Goal: Information Seeking & Learning: Find specific fact

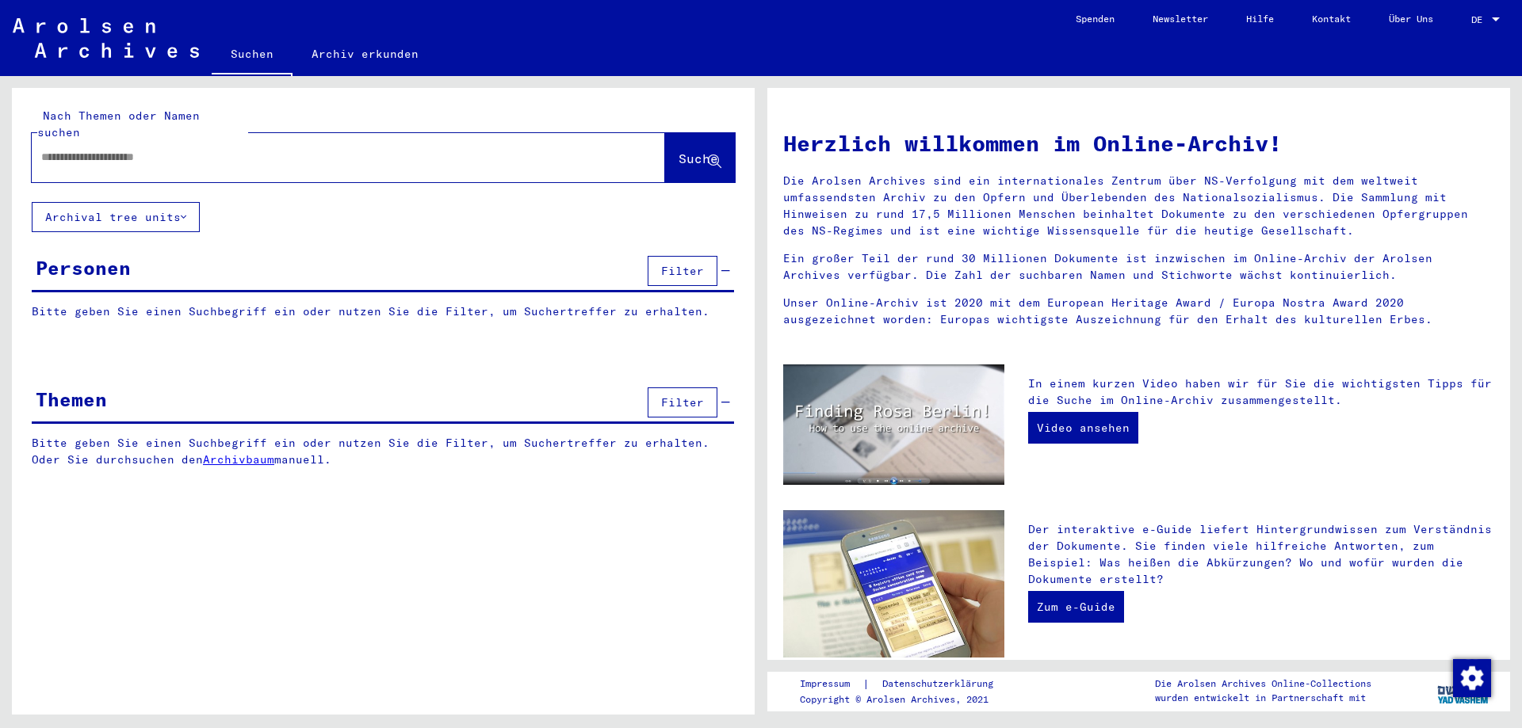
click at [193, 149] on input "text" at bounding box center [329, 157] width 576 height 17
type input "**********"
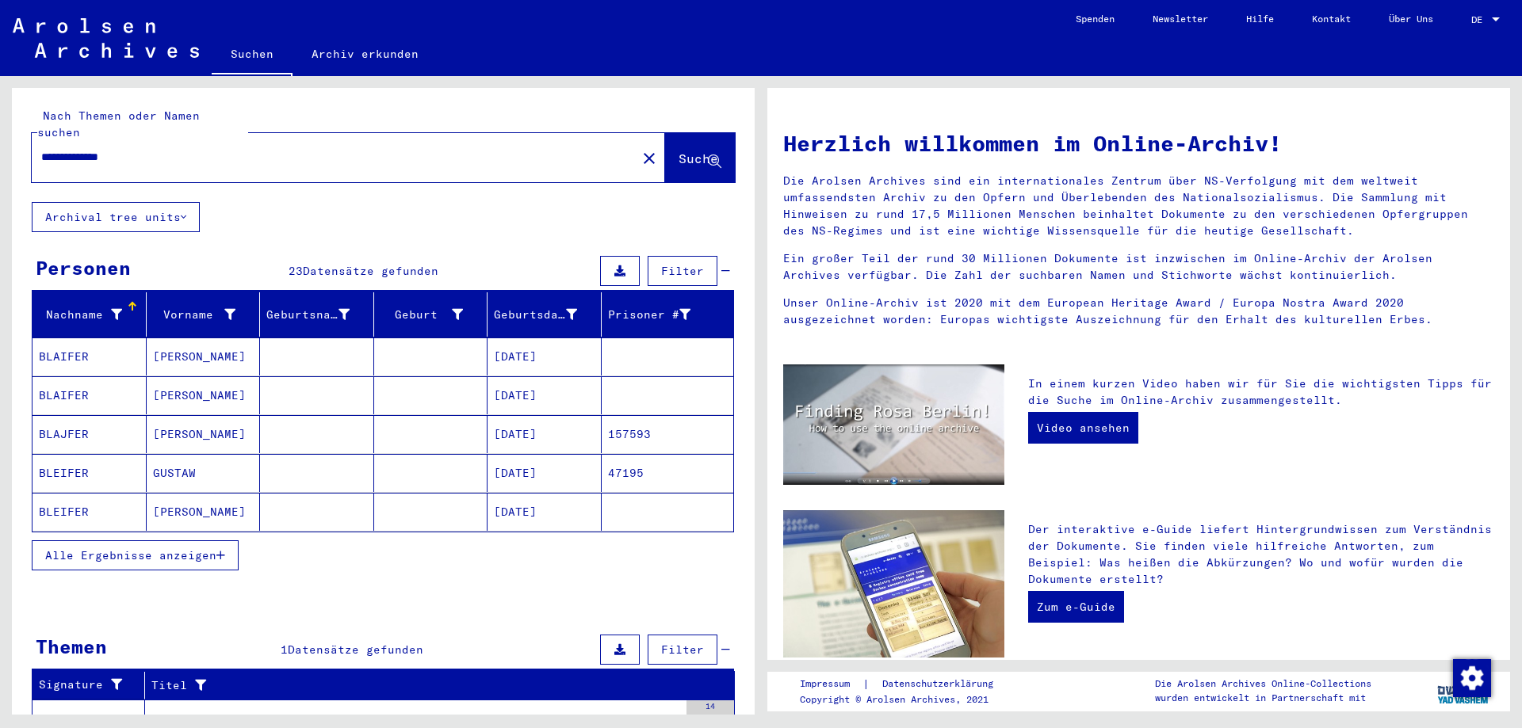
click at [216, 343] on mat-cell "[PERSON_NAME]" at bounding box center [204, 357] width 114 height 38
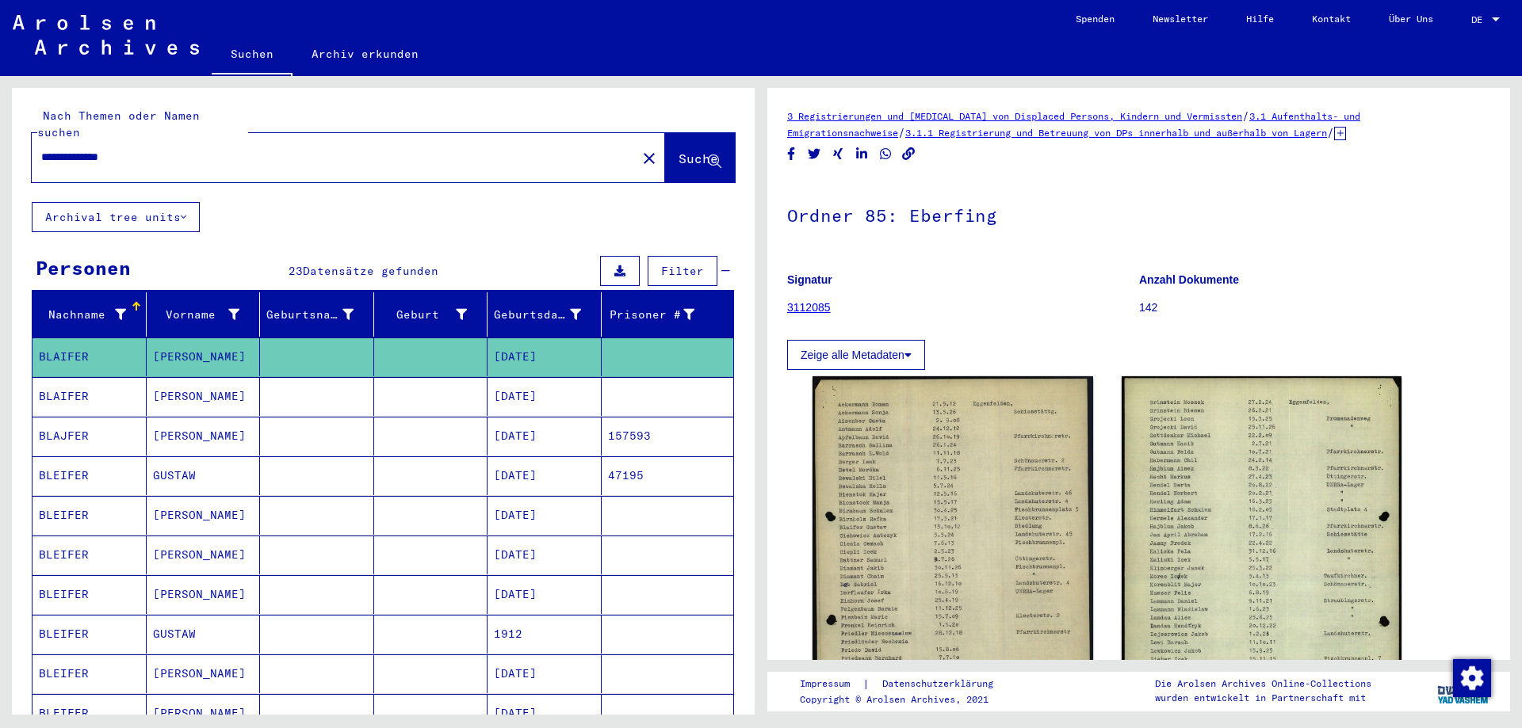
click at [196, 377] on mat-cell "[PERSON_NAME]" at bounding box center [204, 396] width 114 height 39
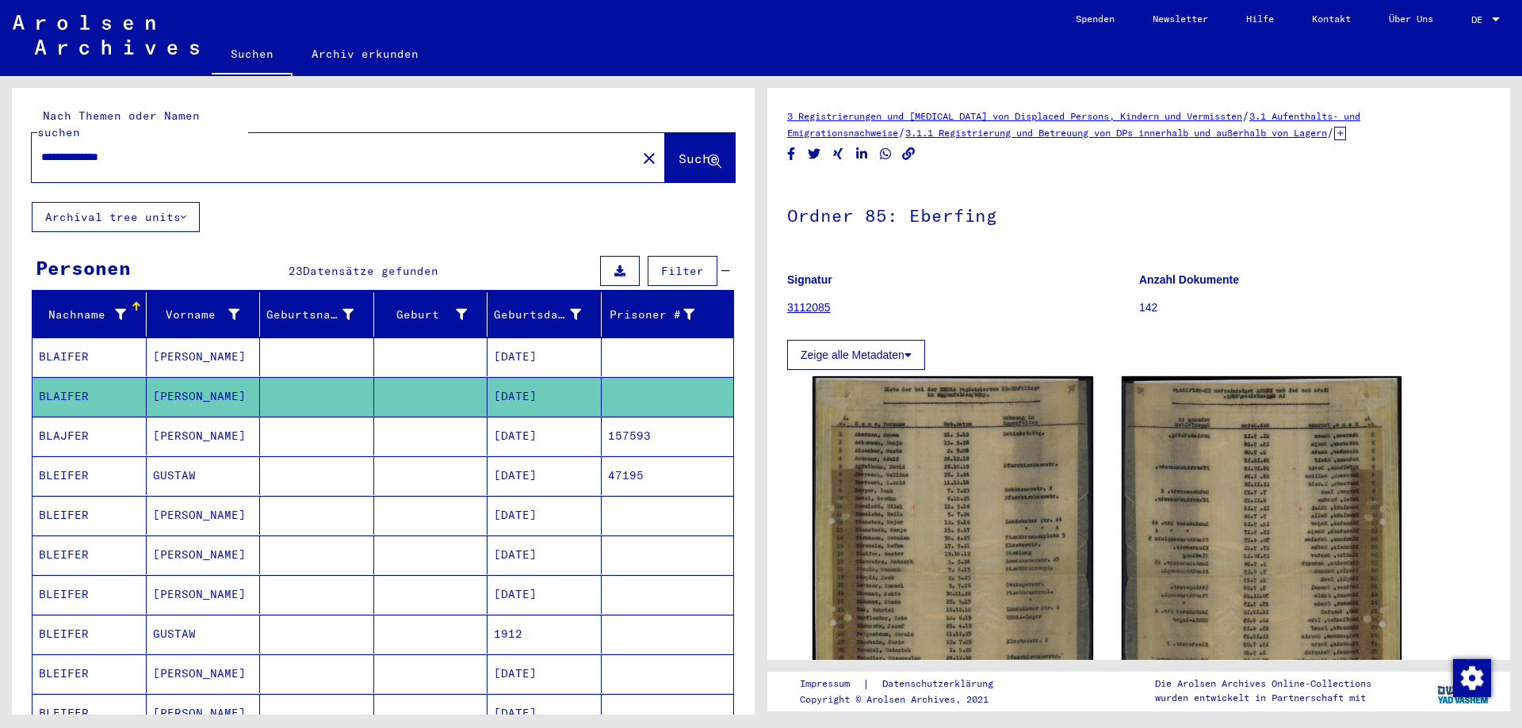
click at [209, 417] on mat-cell "[PERSON_NAME]" at bounding box center [204, 436] width 114 height 39
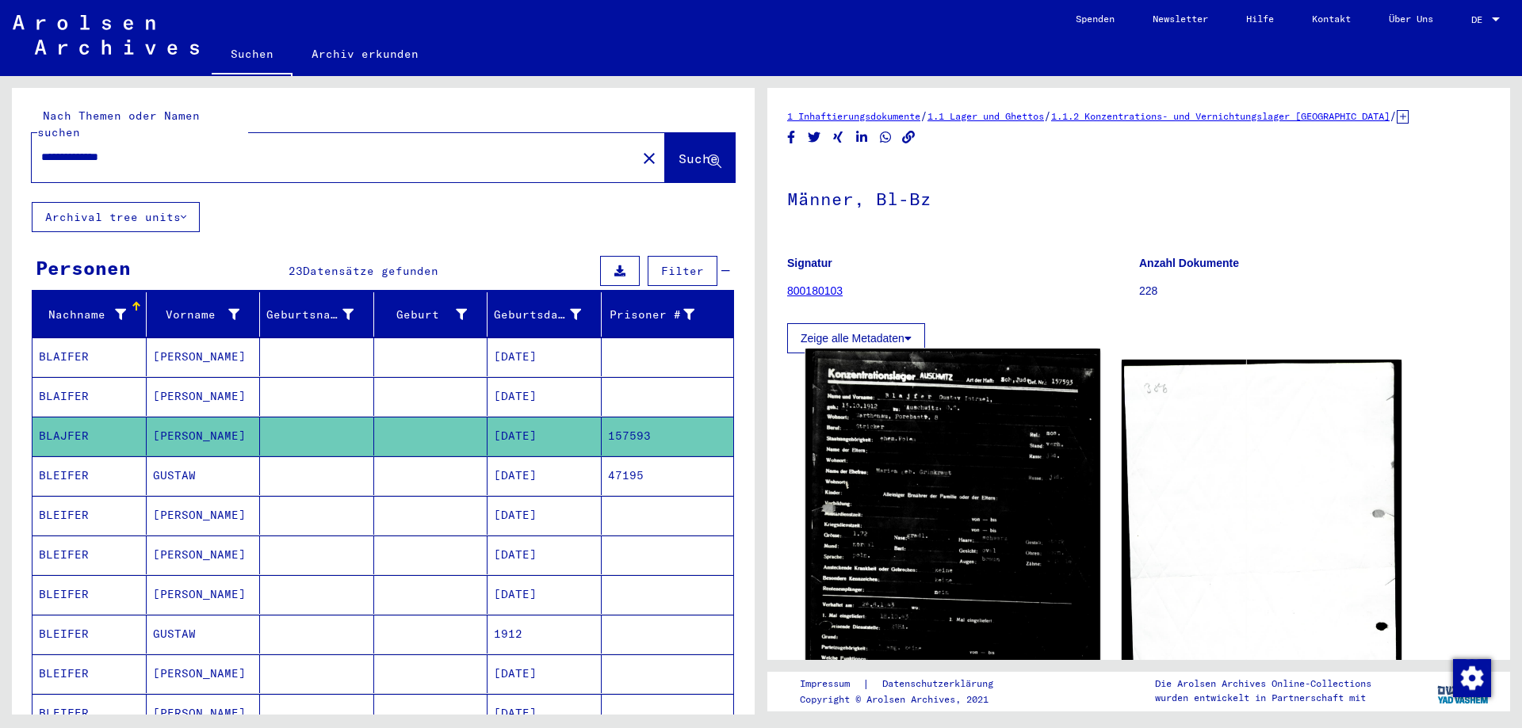
click at [909, 442] on img at bounding box center [952, 566] width 294 height 434
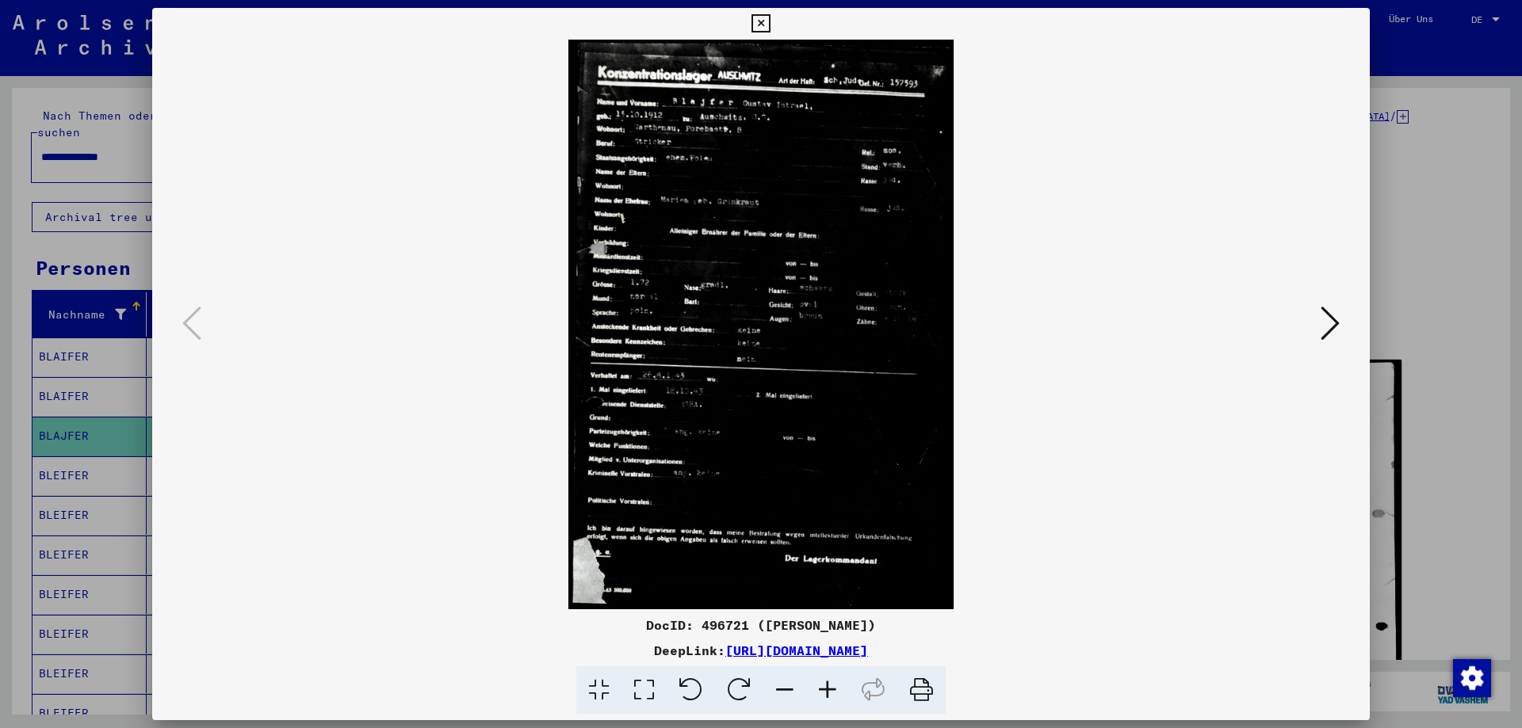
click at [774, 25] on button at bounding box center [761, 24] width 28 height 32
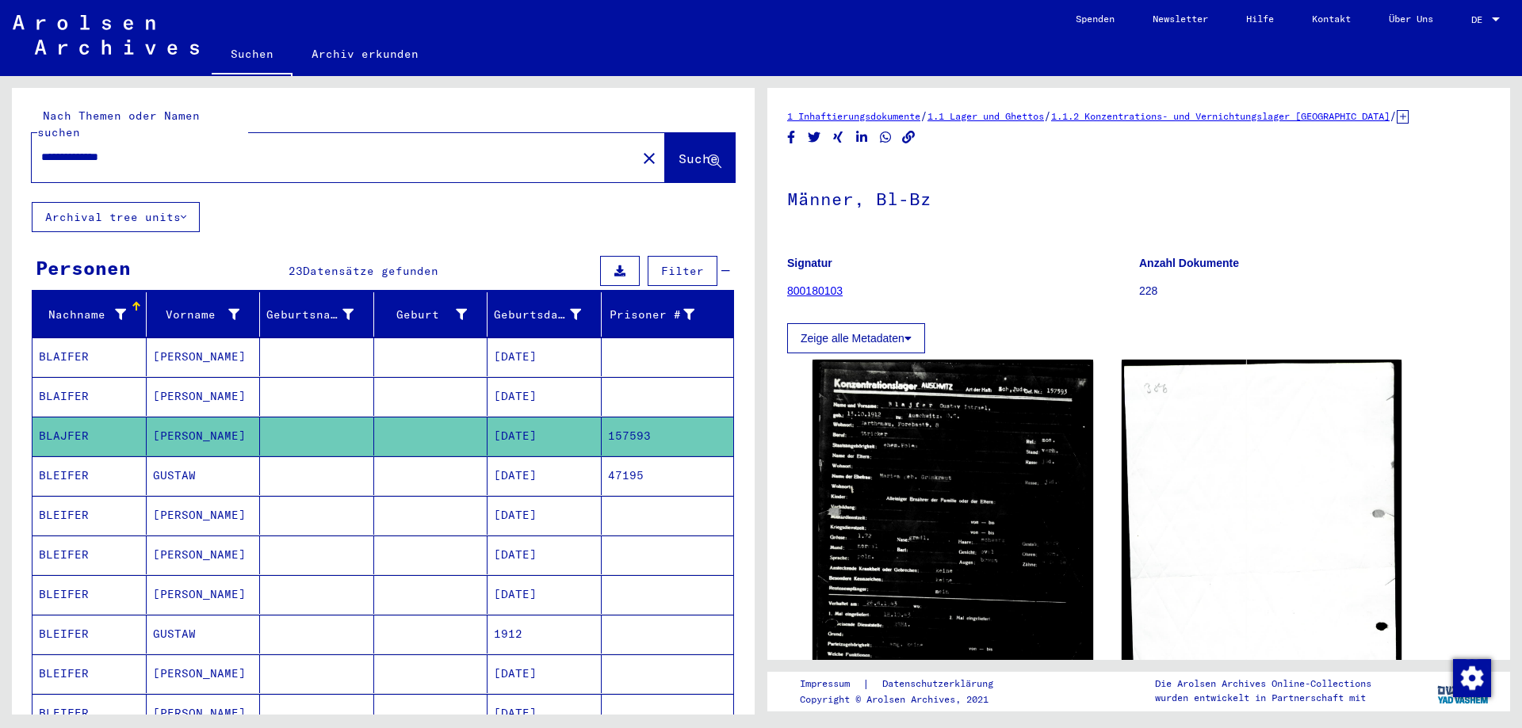
click at [193, 461] on mat-cell "GUSTAW" at bounding box center [204, 476] width 114 height 39
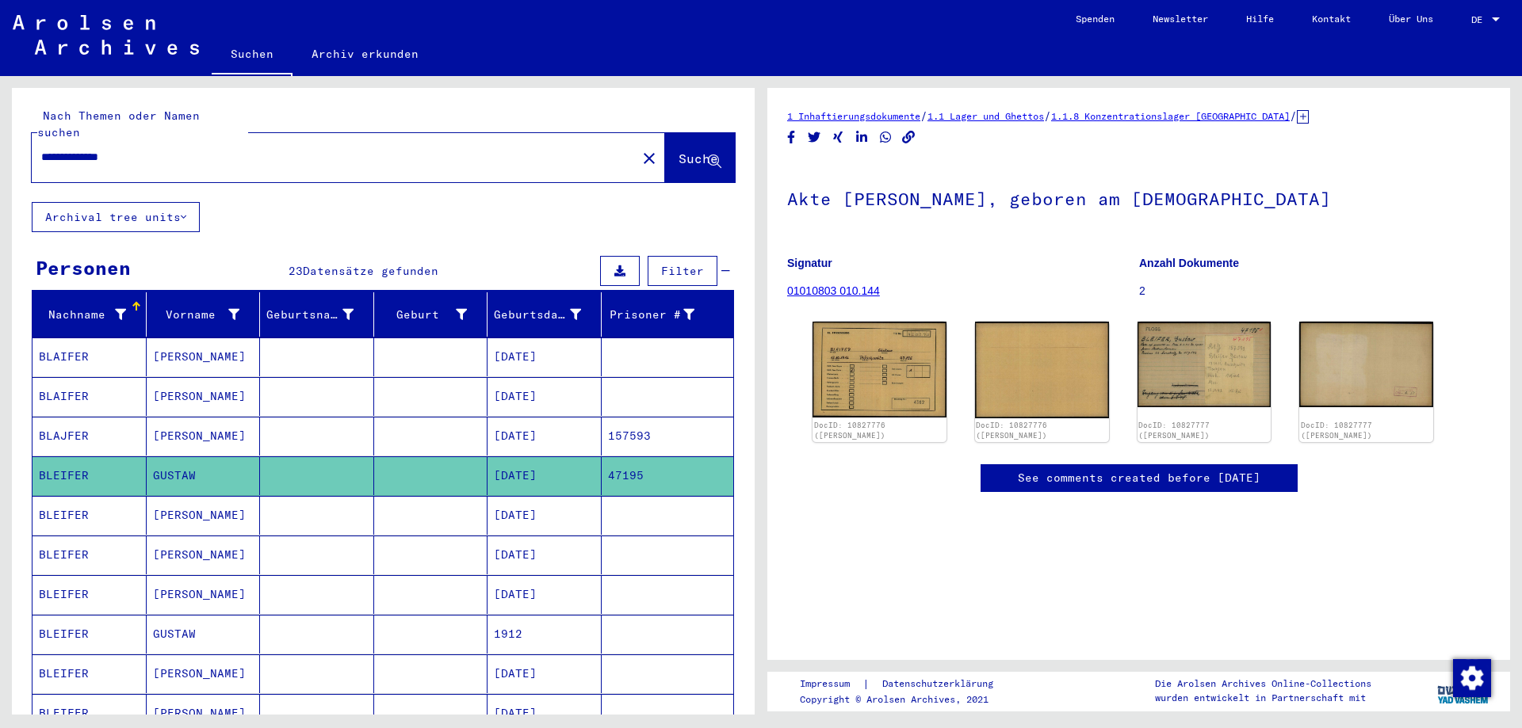
click at [254, 497] on mat-cell "[PERSON_NAME]" at bounding box center [204, 515] width 114 height 39
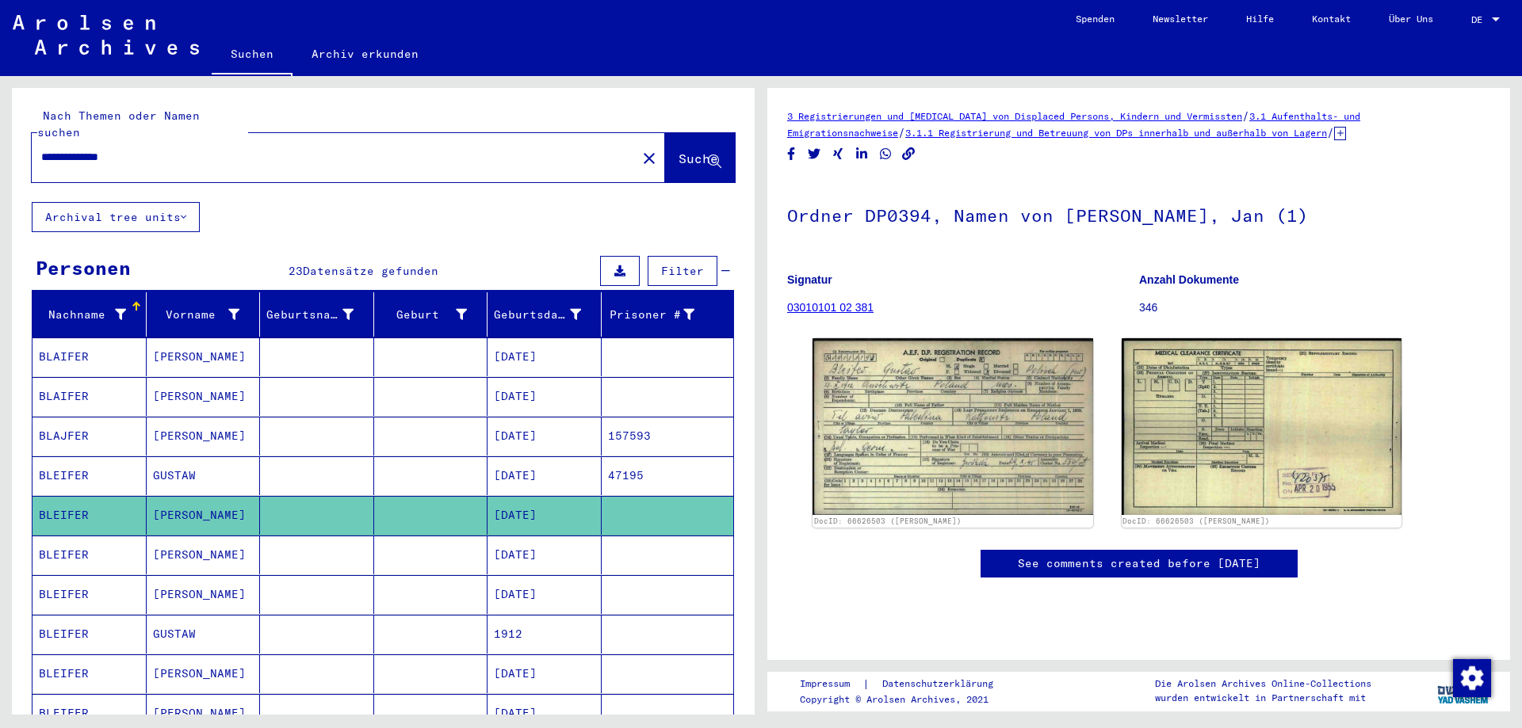
click at [246, 542] on mat-cell "[PERSON_NAME]" at bounding box center [204, 555] width 114 height 39
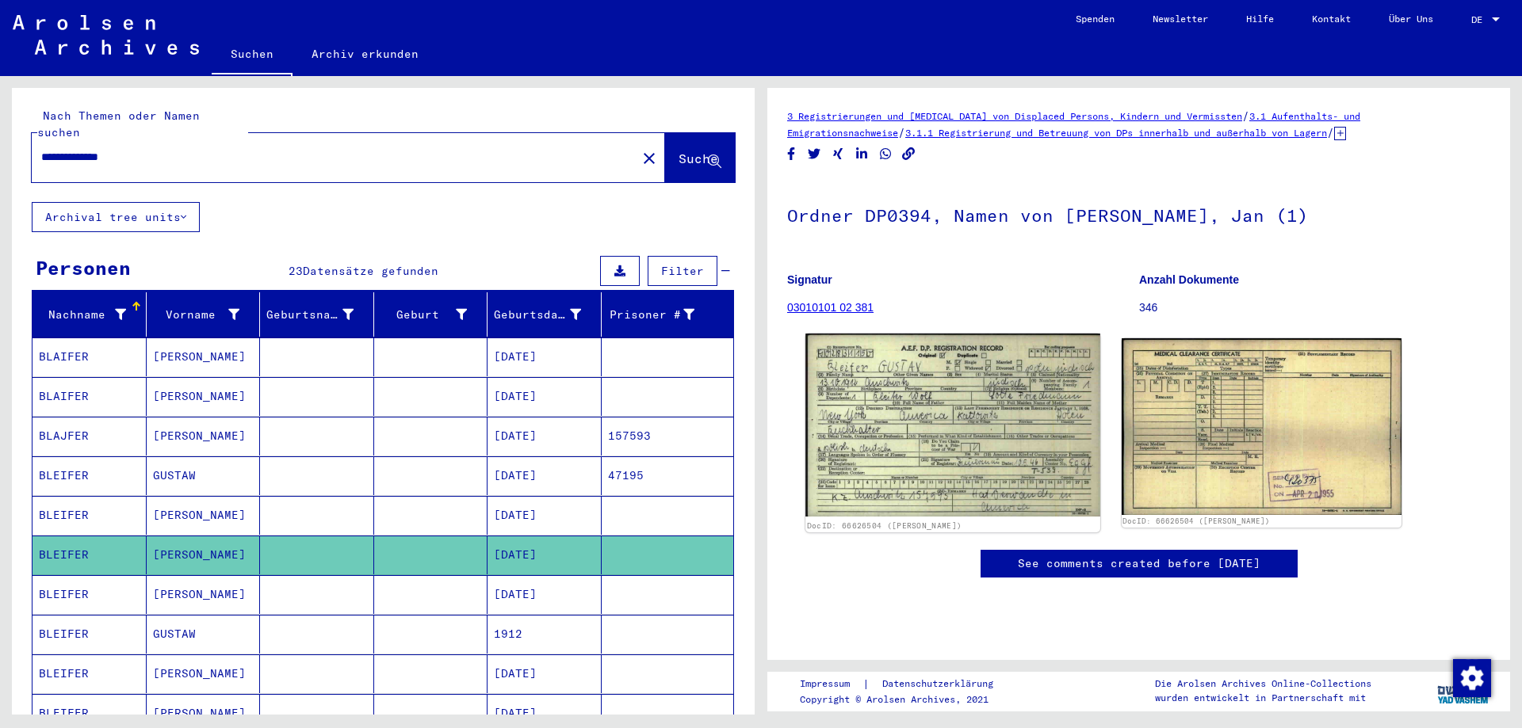
click at [1006, 444] on img at bounding box center [952, 425] width 294 height 183
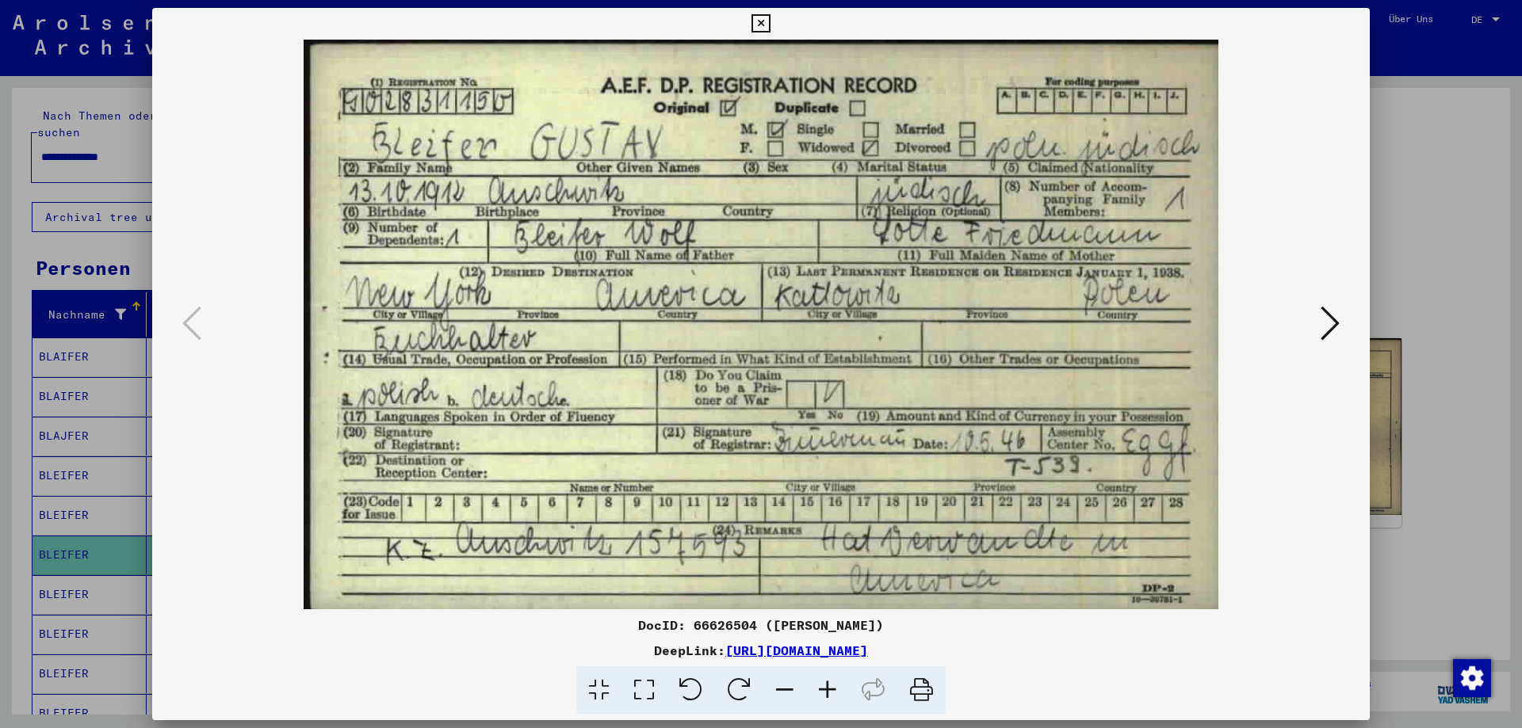
click at [1346, 326] on div at bounding box center [760, 325] width 1217 height 570
click at [1331, 326] on icon at bounding box center [1330, 323] width 19 height 38
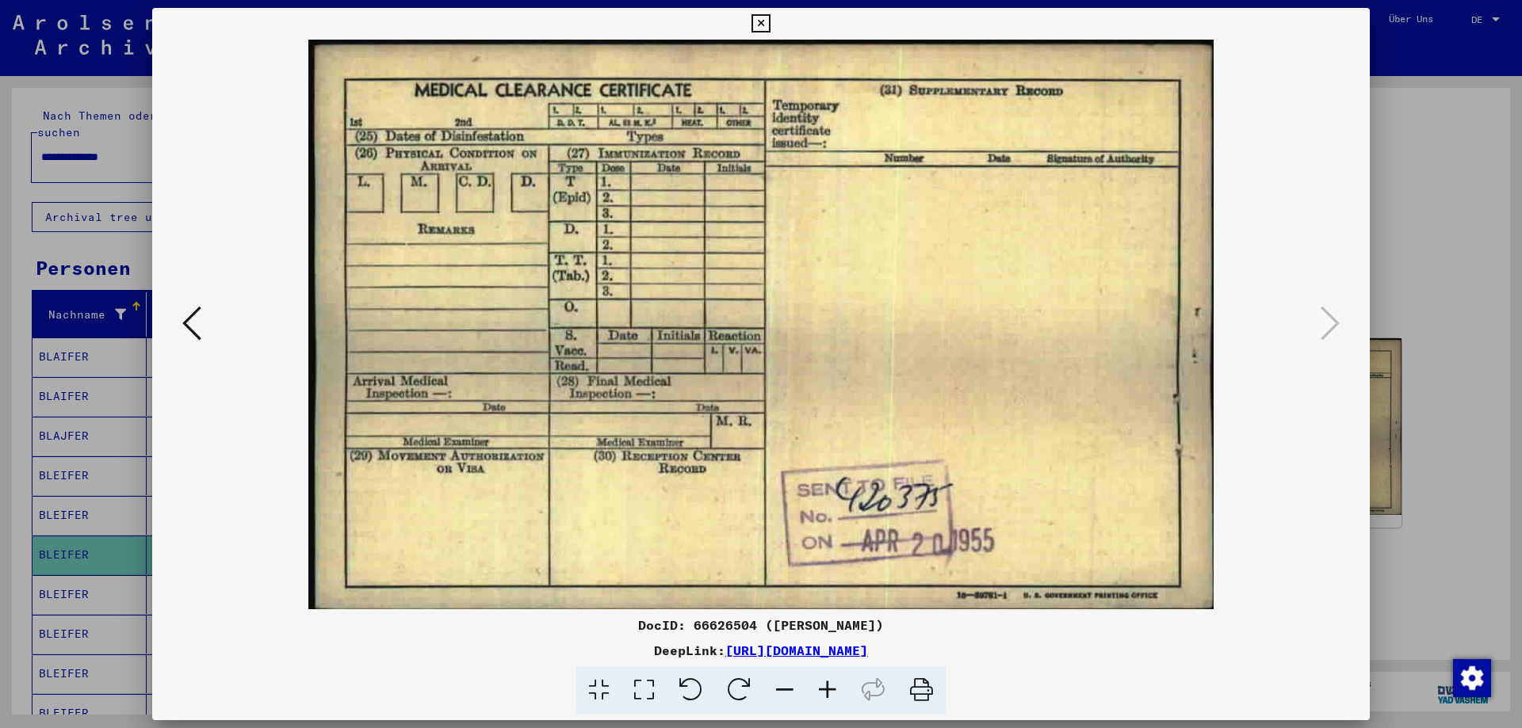
click at [187, 315] on icon at bounding box center [191, 323] width 19 height 38
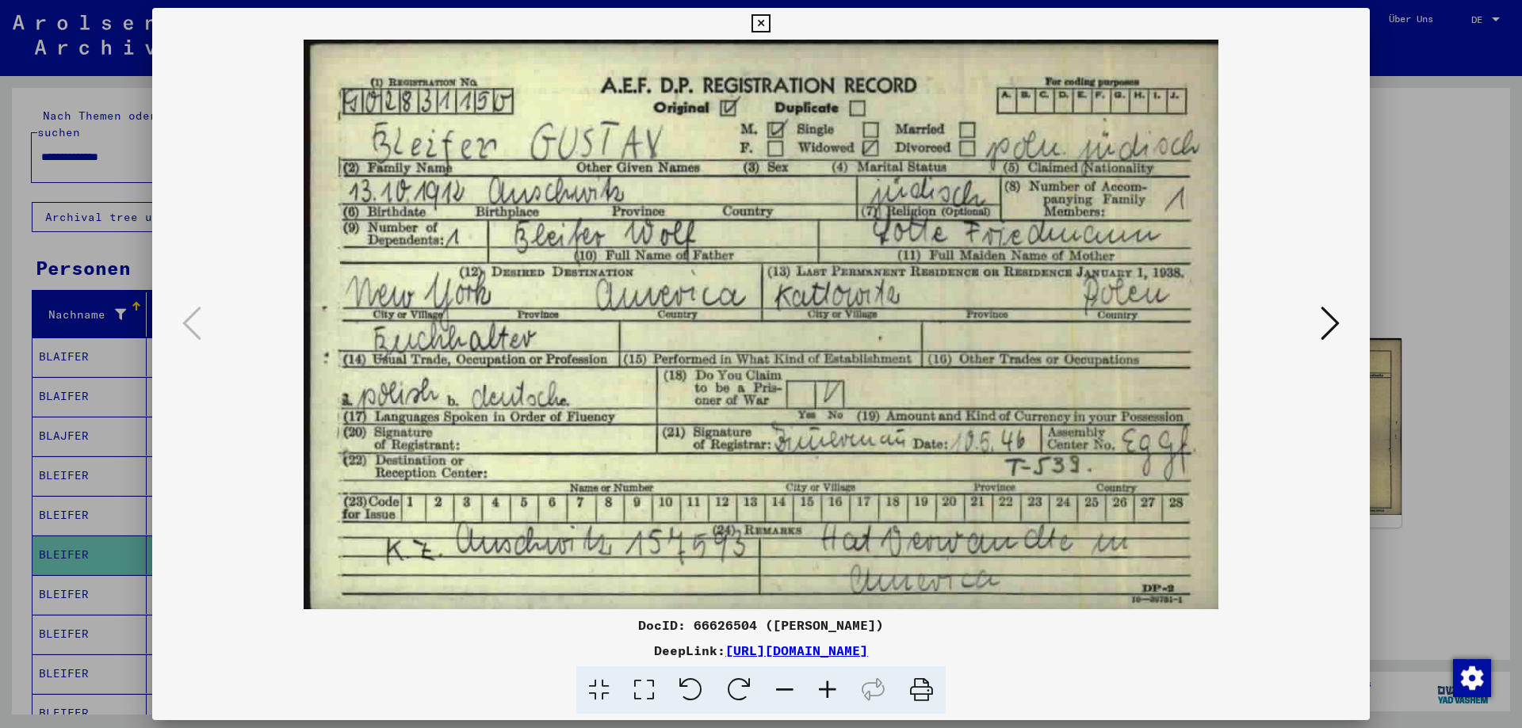
click at [770, 27] on icon at bounding box center [760, 23] width 18 height 19
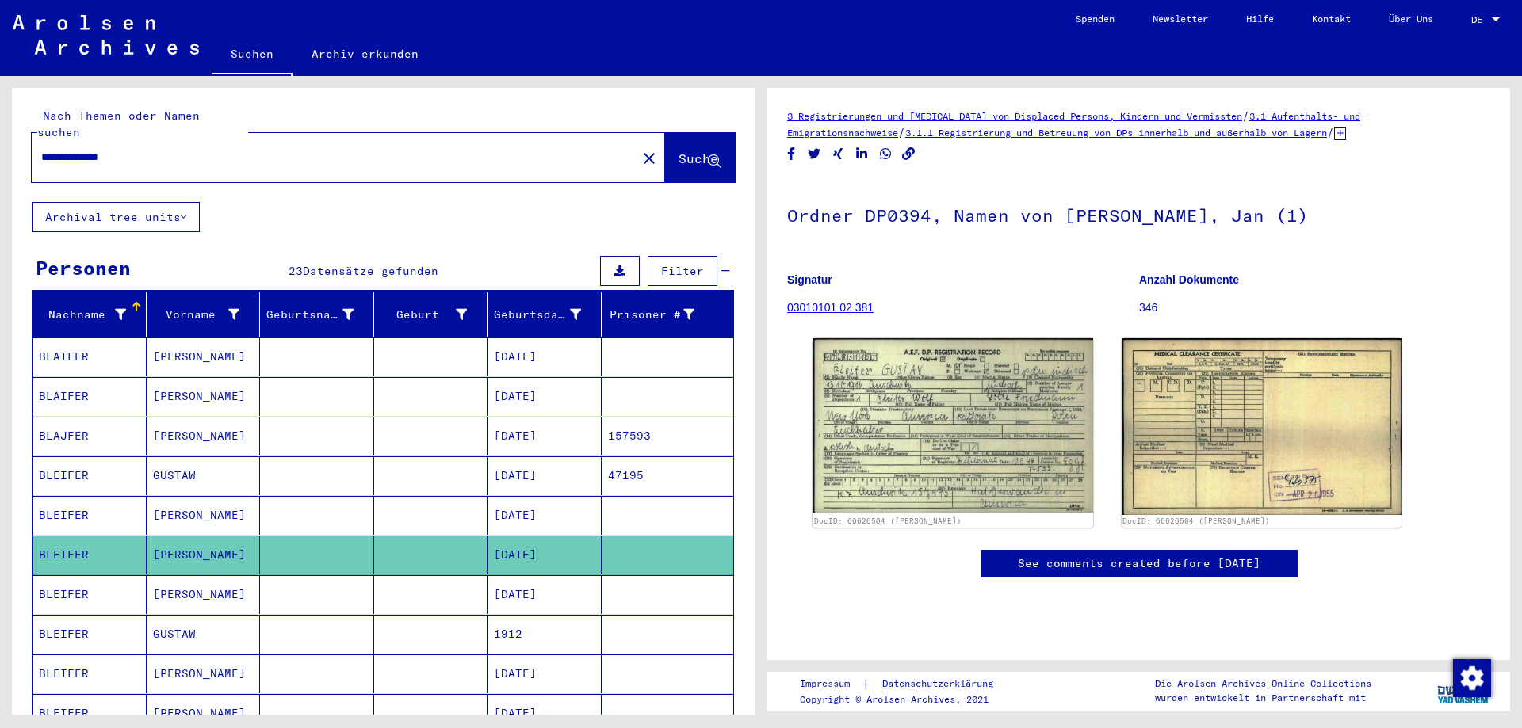
click at [535, 575] on mat-cell "[DATE]" at bounding box center [544, 594] width 114 height 39
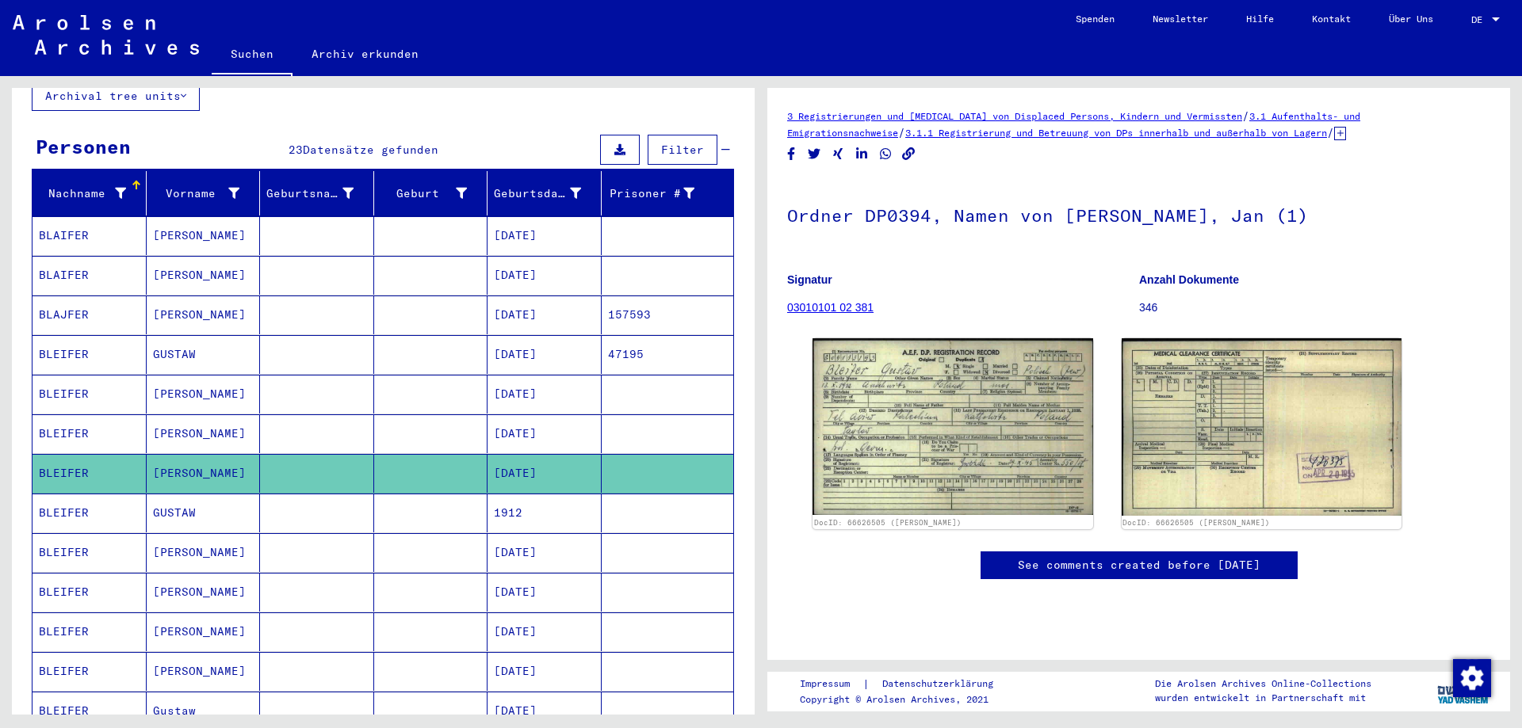
scroll to position [171, 0]
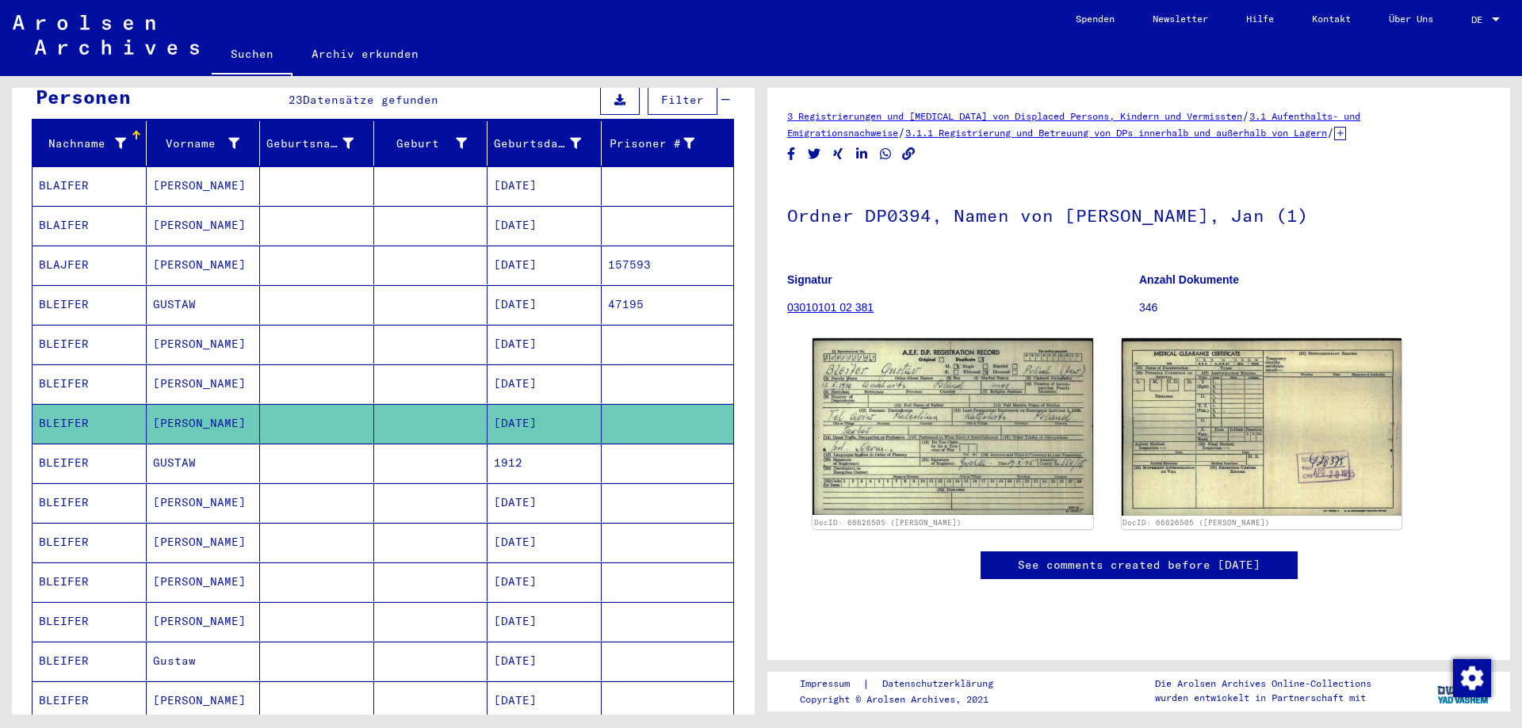
click at [537, 445] on mat-cell "1912" at bounding box center [544, 463] width 114 height 39
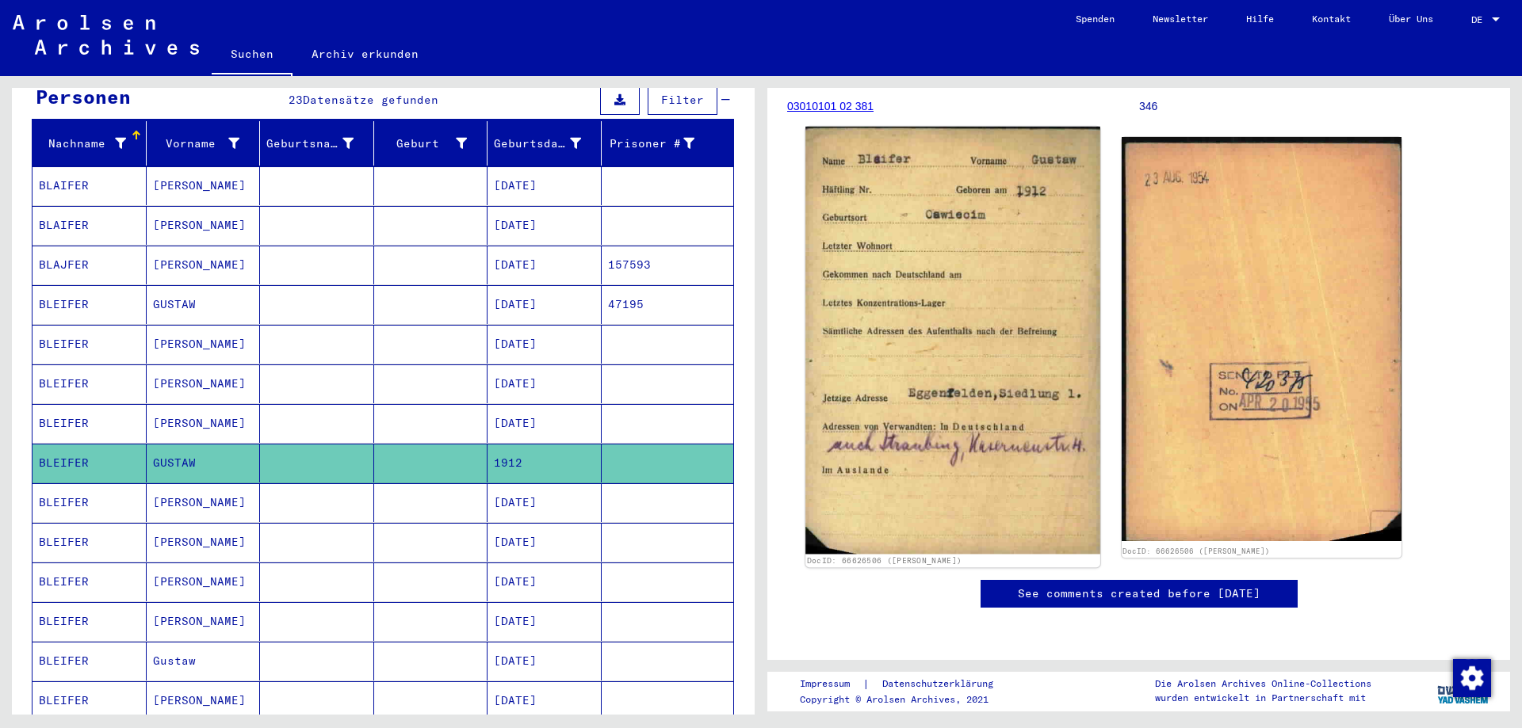
scroll to position [171, 0]
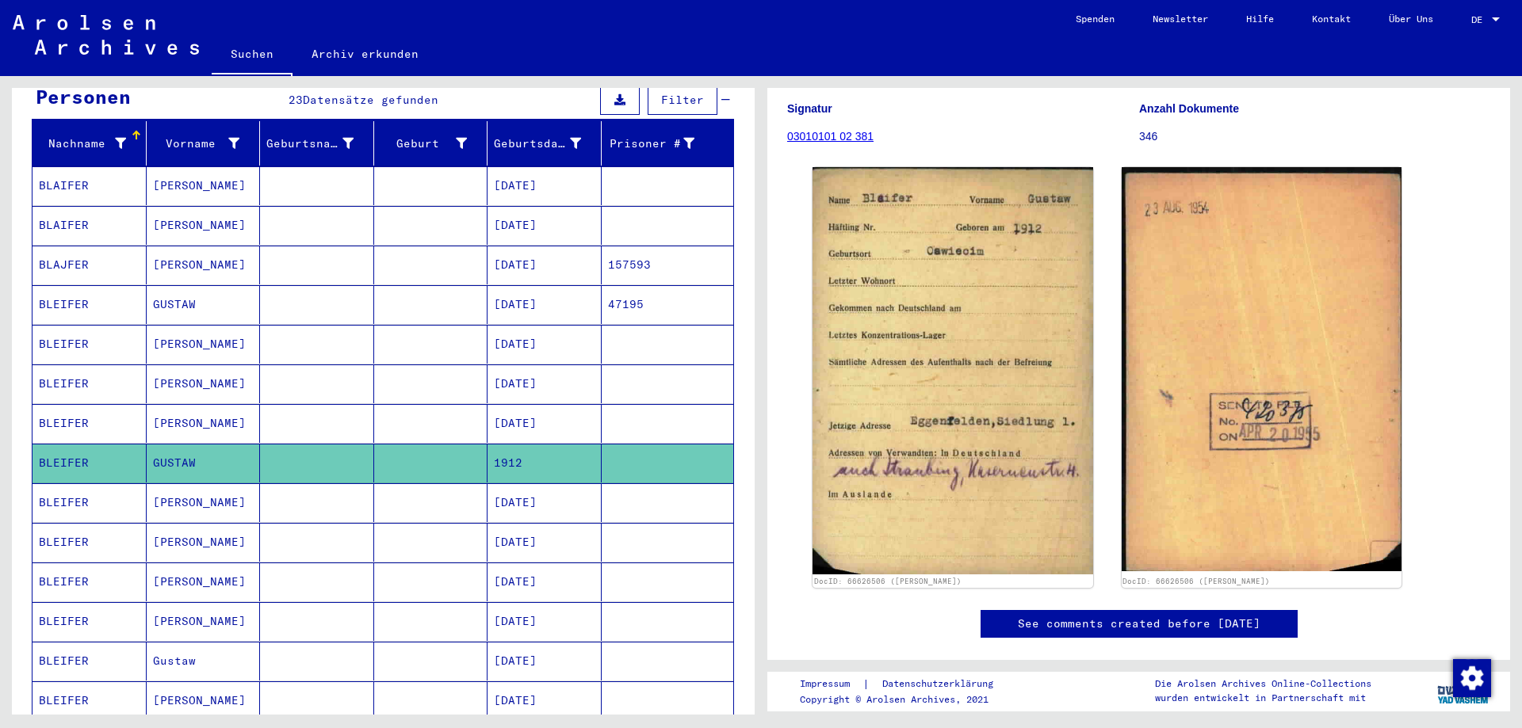
click at [519, 483] on mat-cell "[DATE]" at bounding box center [544, 502] width 114 height 39
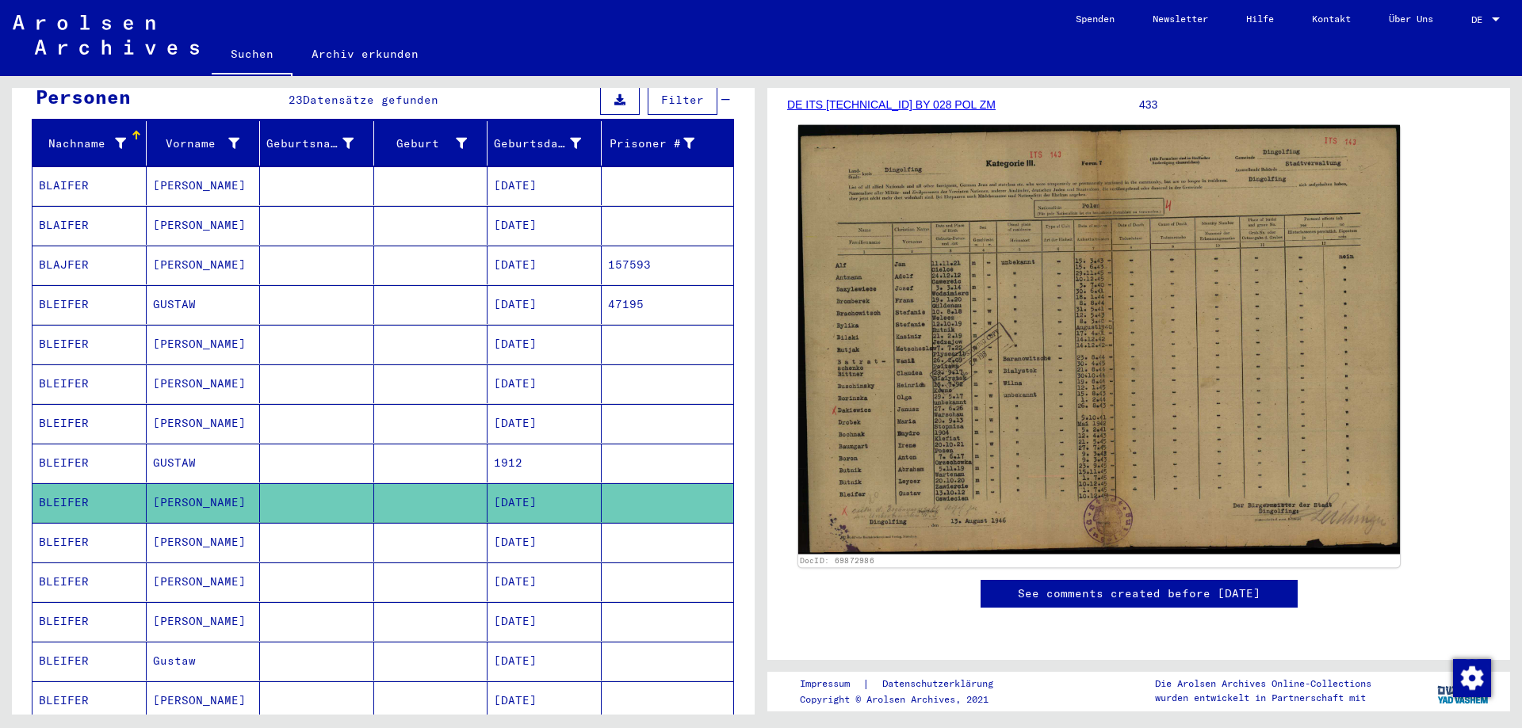
scroll to position [257, 0]
click at [877, 286] on img at bounding box center [1099, 340] width 602 height 430
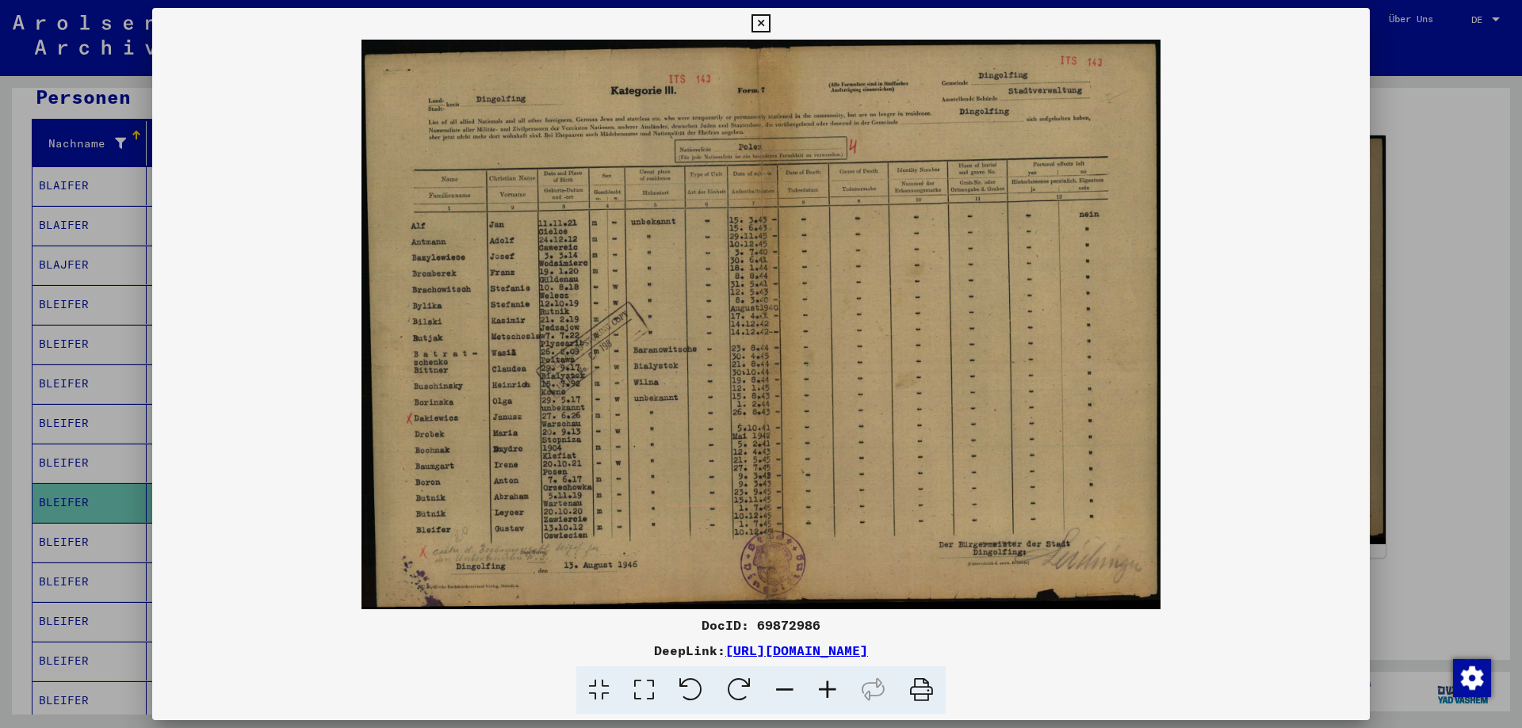
click at [770, 21] on icon at bounding box center [760, 23] width 18 height 19
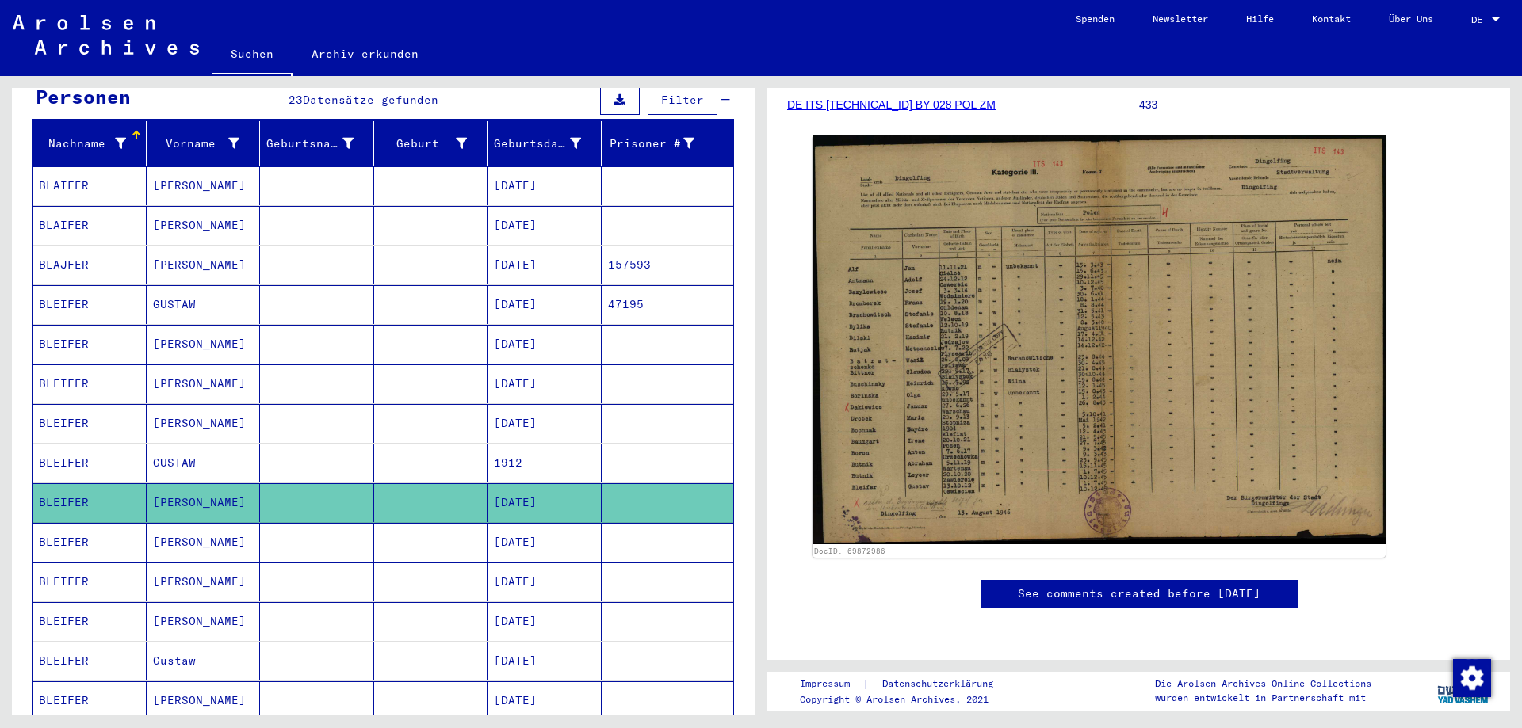
click at [530, 534] on mat-cell "[DATE]" at bounding box center [544, 542] width 114 height 39
